Goal: Task Accomplishment & Management: Manage account settings

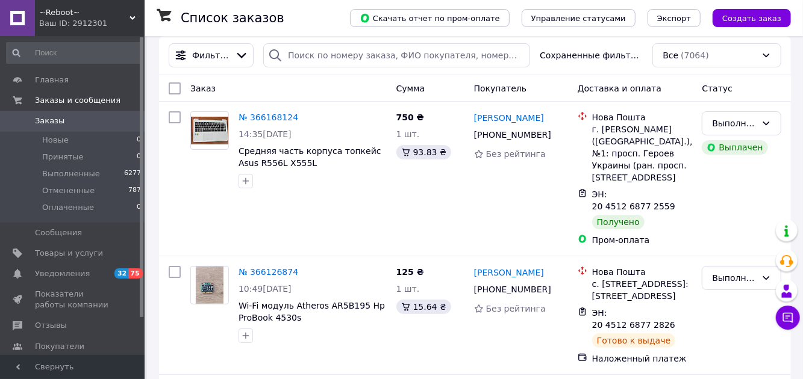
scroll to position [13, 0]
click at [117, 176] on li "Выполненные 6277" at bounding box center [74, 174] width 148 height 17
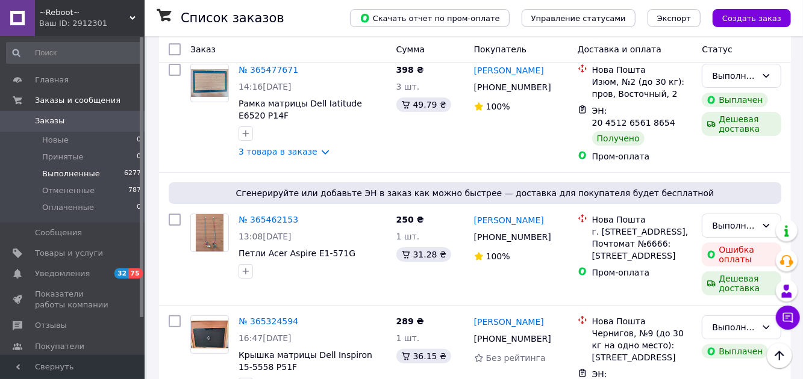
scroll to position [2447, 0]
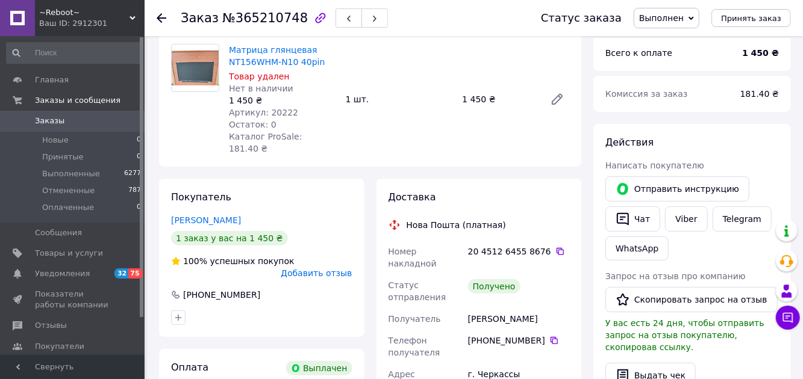
scroll to position [93, 0]
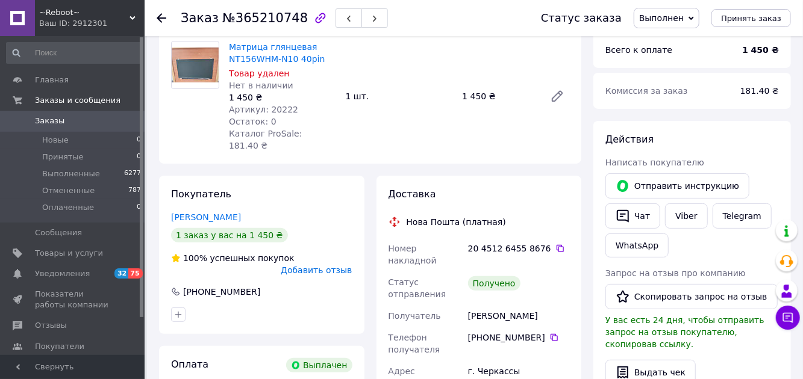
click at [680, 226] on link "Viber" at bounding box center [686, 216] width 42 height 25
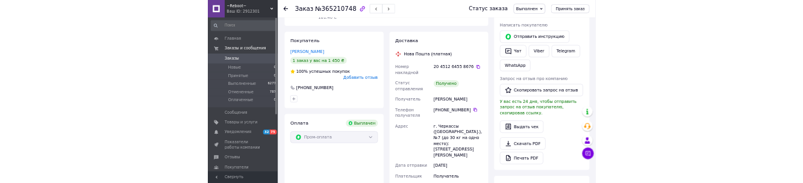
scroll to position [0, 0]
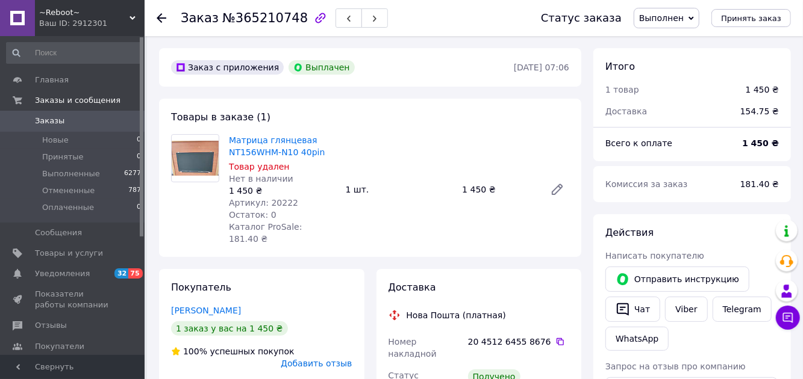
click at [61, 257] on span "Товары и услуги" at bounding box center [69, 253] width 68 height 11
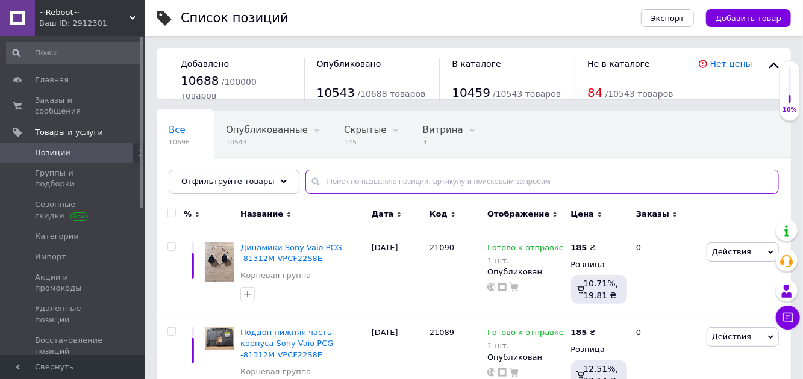
click at [381, 180] on input "text" at bounding box center [541, 182] width 473 height 24
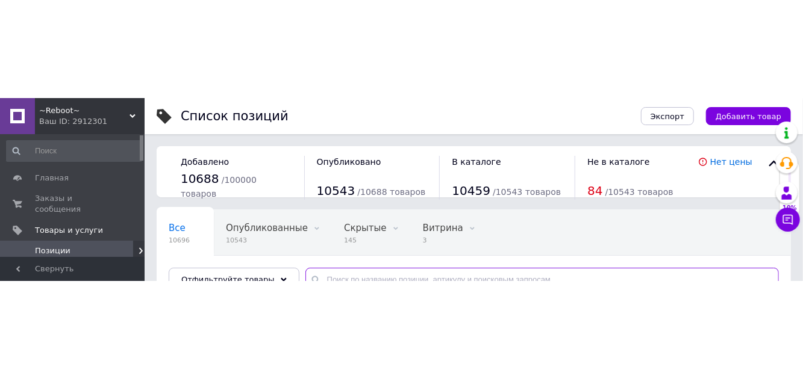
scroll to position [89, 0]
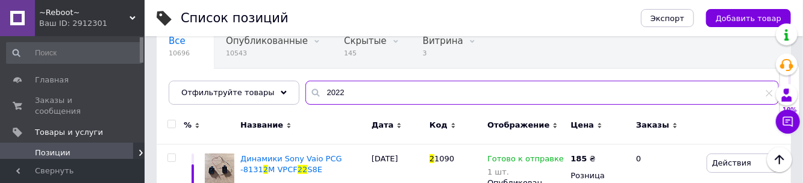
type input "20222"
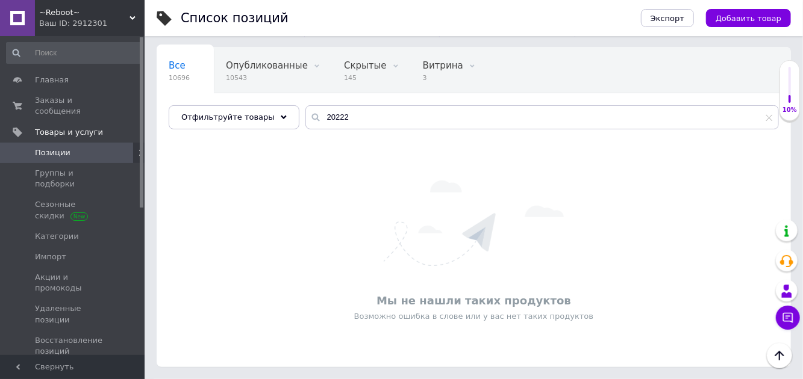
click at [83, 303] on span "Удаленные позиции" at bounding box center [73, 314] width 76 height 22
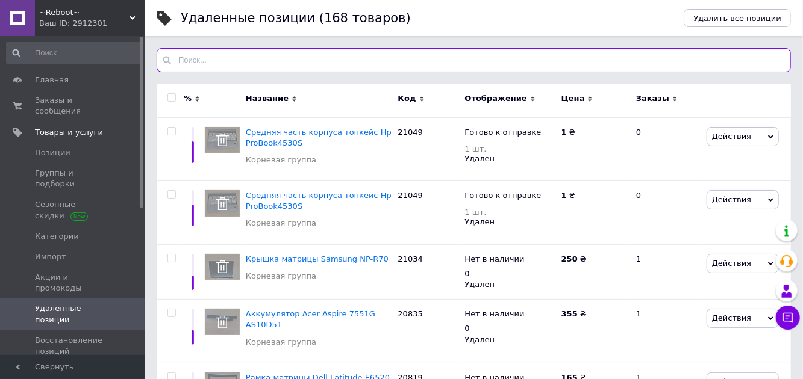
click at [293, 63] on input "text" at bounding box center [474, 60] width 634 height 24
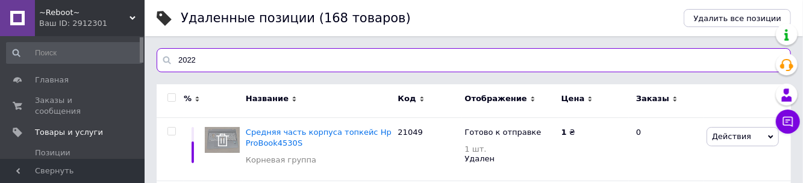
type input "20222"
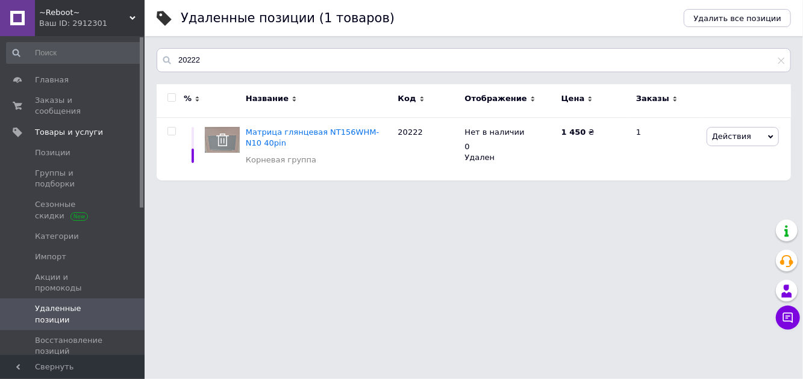
click at [267, 134] on span "Матрица глянцевая NT156WHM-N10 40pin" at bounding box center [312, 138] width 133 height 20
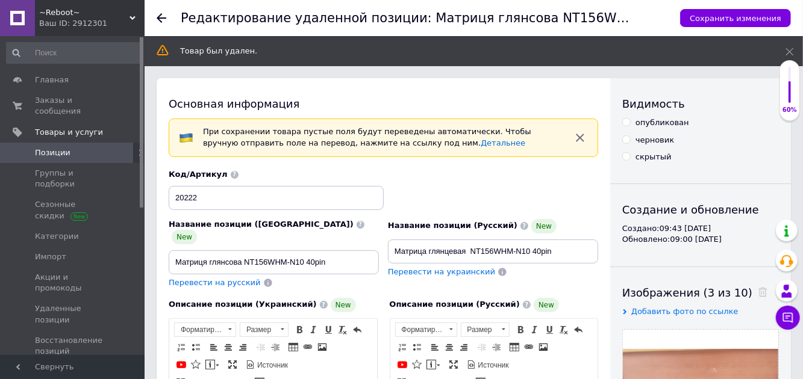
click at [664, 128] on div "опубликован" at bounding box center [662, 122] width 54 height 11
click at [630, 126] on input "опубликован" at bounding box center [626, 122] width 8 height 8
radio input "true"
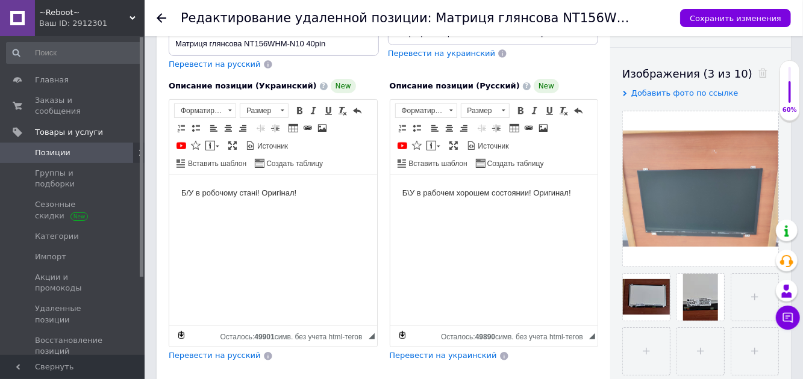
scroll to position [188, 0]
click at [454, 352] on span "Перевести на украинский" at bounding box center [443, 356] width 107 height 9
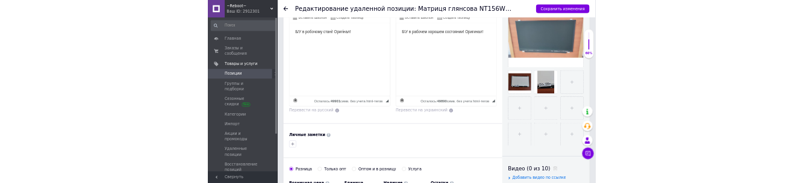
scroll to position [335, 0]
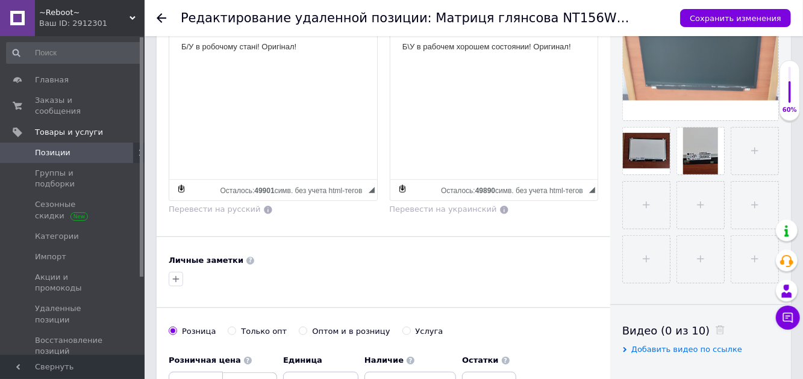
click at [436, 372] on span "Нет в наличии" at bounding box center [410, 383] width 92 height 23
click at [484, 372] on input "0" at bounding box center [482, 384] width 54 height 24
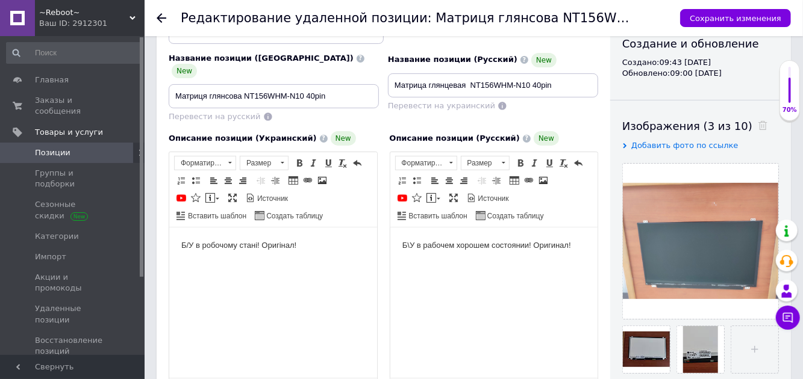
scroll to position [138, 0]
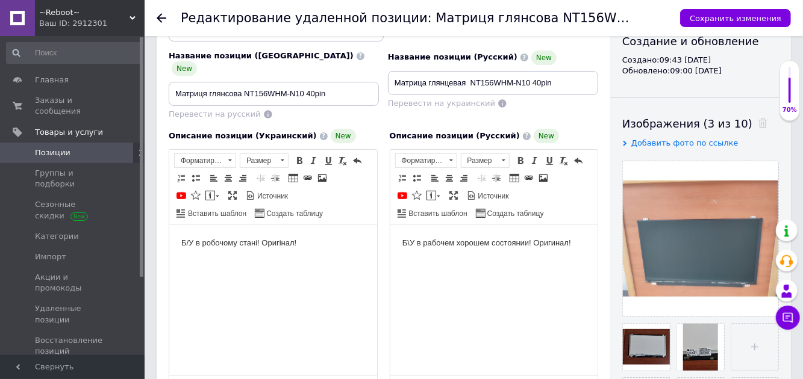
type input "1"
click at [223, 262] on html "Б/У в робочому стані! Оригінал!" at bounding box center [273, 243] width 208 height 37
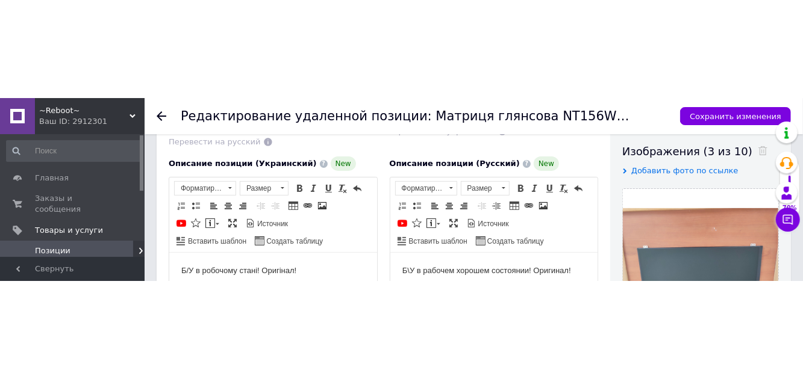
scroll to position [253, 0]
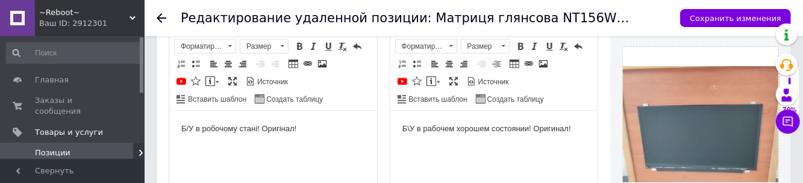
click at [213, 135] on body "Б/У в робочому стані! Оригінал!" at bounding box center [273, 129] width 184 height 13
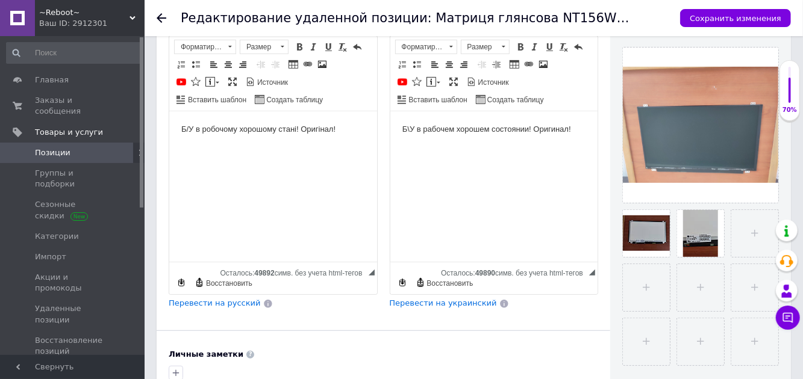
scroll to position [0, 0]
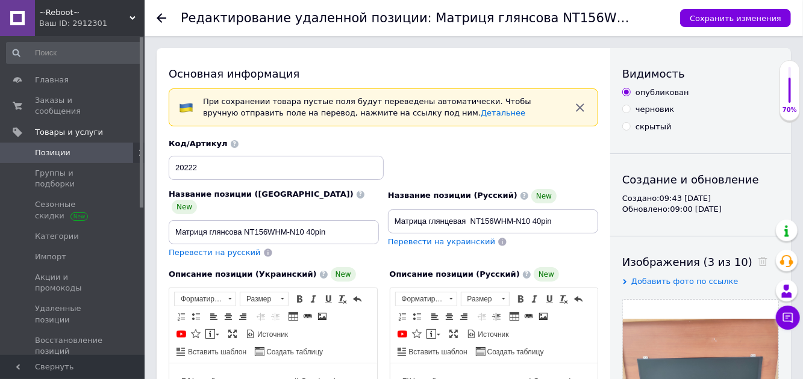
click at [742, 26] on button "Сохранить изменения" at bounding box center [735, 18] width 111 height 18
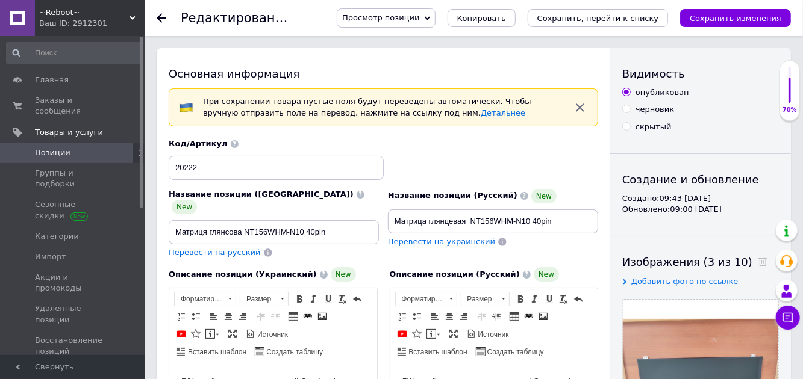
click at [635, 24] on button "Сохранить, перейти к списку" at bounding box center [597, 18] width 141 height 18
